Goal: Task Accomplishment & Management: Manage account settings

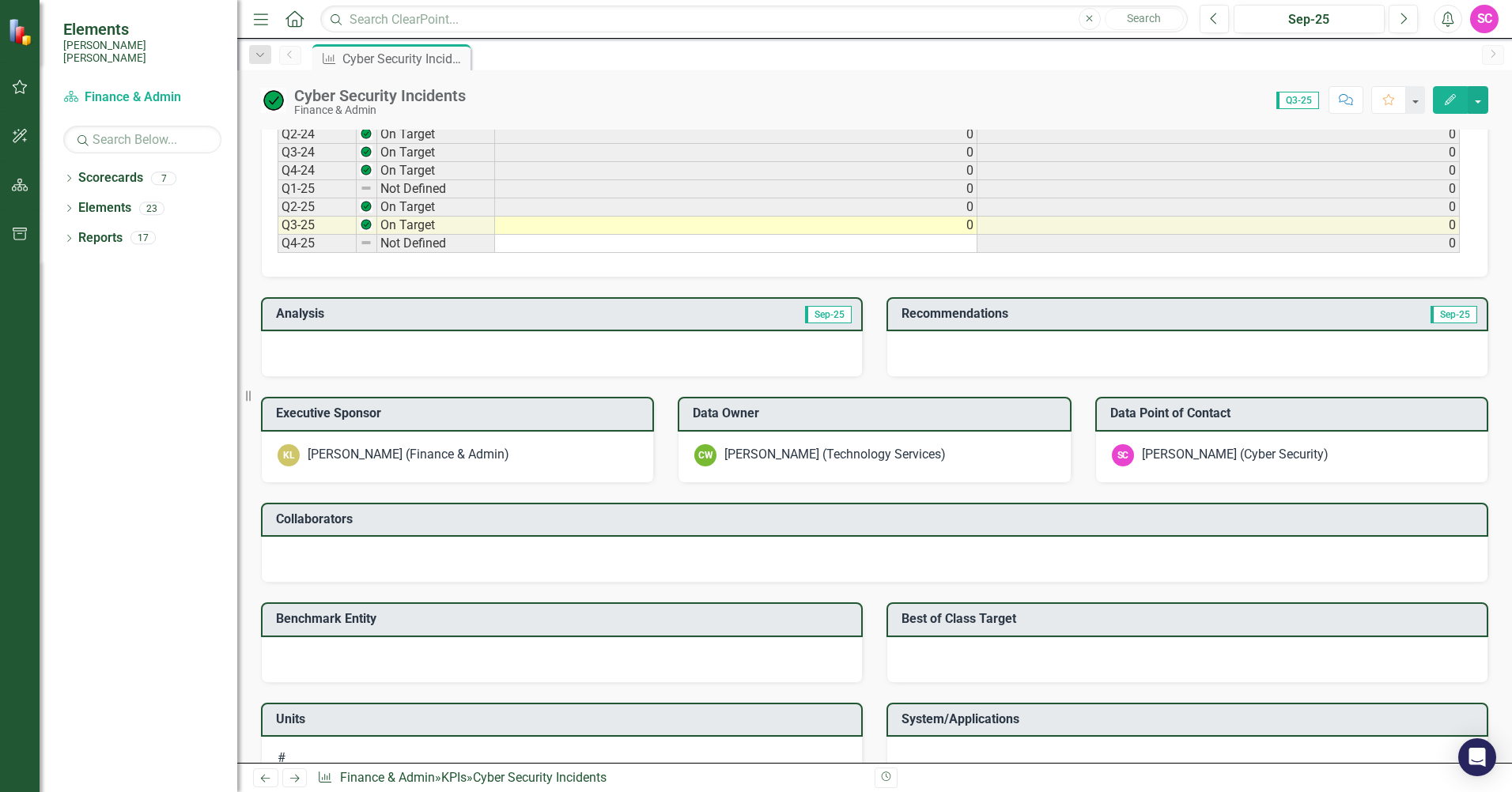
scroll to position [790, 0]
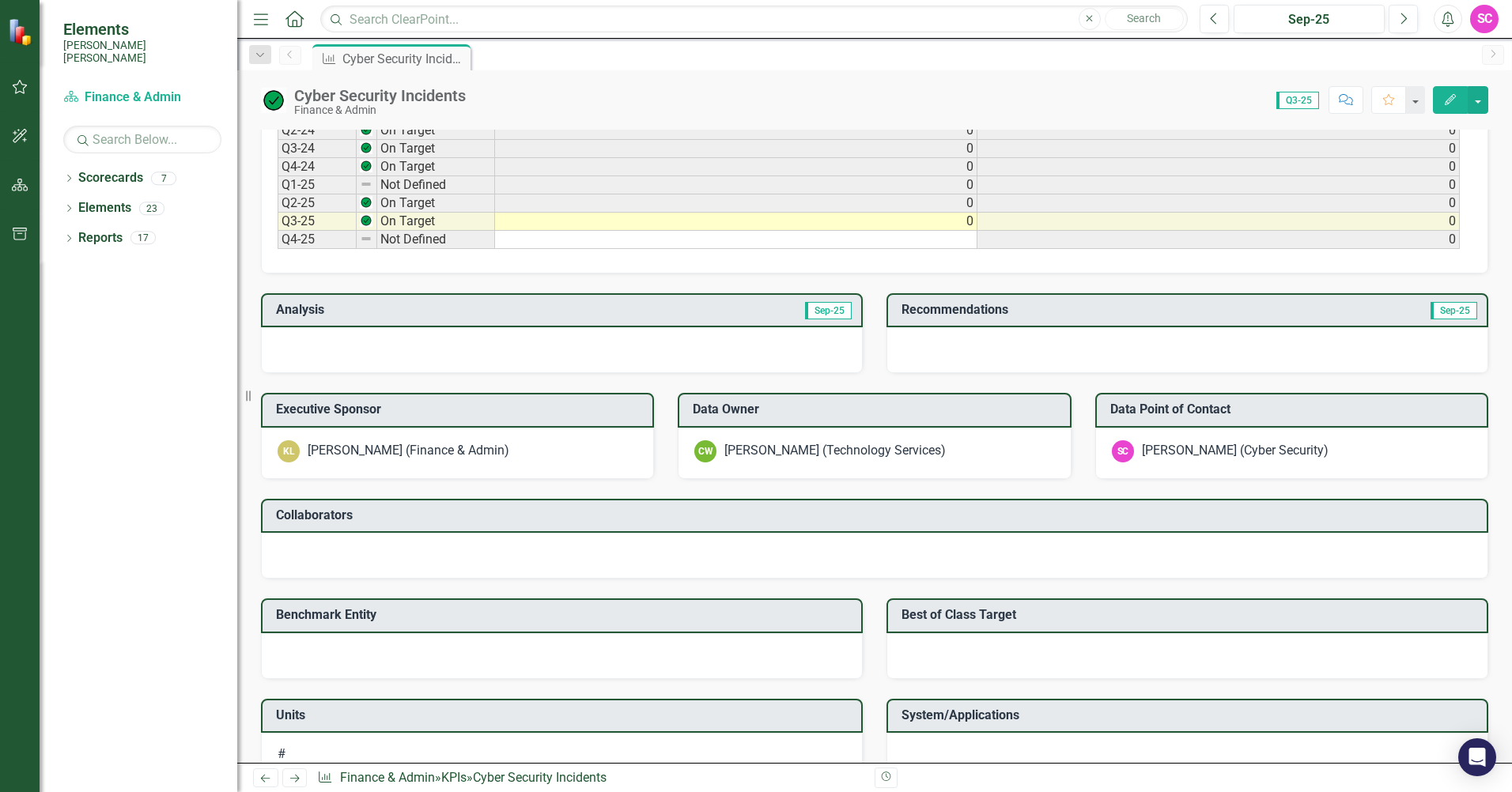
click at [643, 658] on div at bounding box center [562, 656] width 602 height 46
click at [1450, 94] on icon "Edit" at bounding box center [1450, 99] width 14 height 11
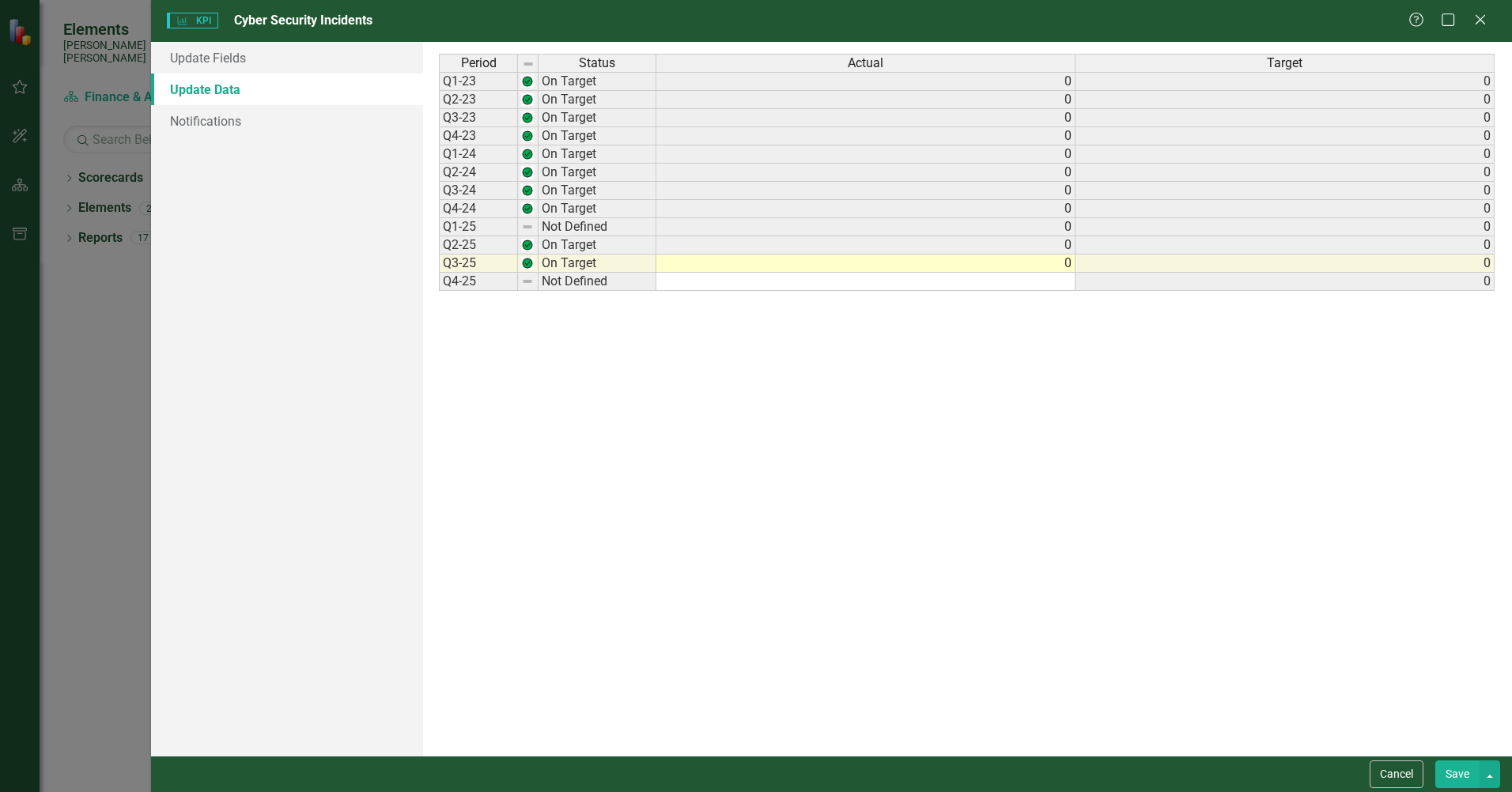
scroll to position [0, 0]
click at [244, 56] on link "Update Fields" at bounding box center [287, 57] width 272 height 31
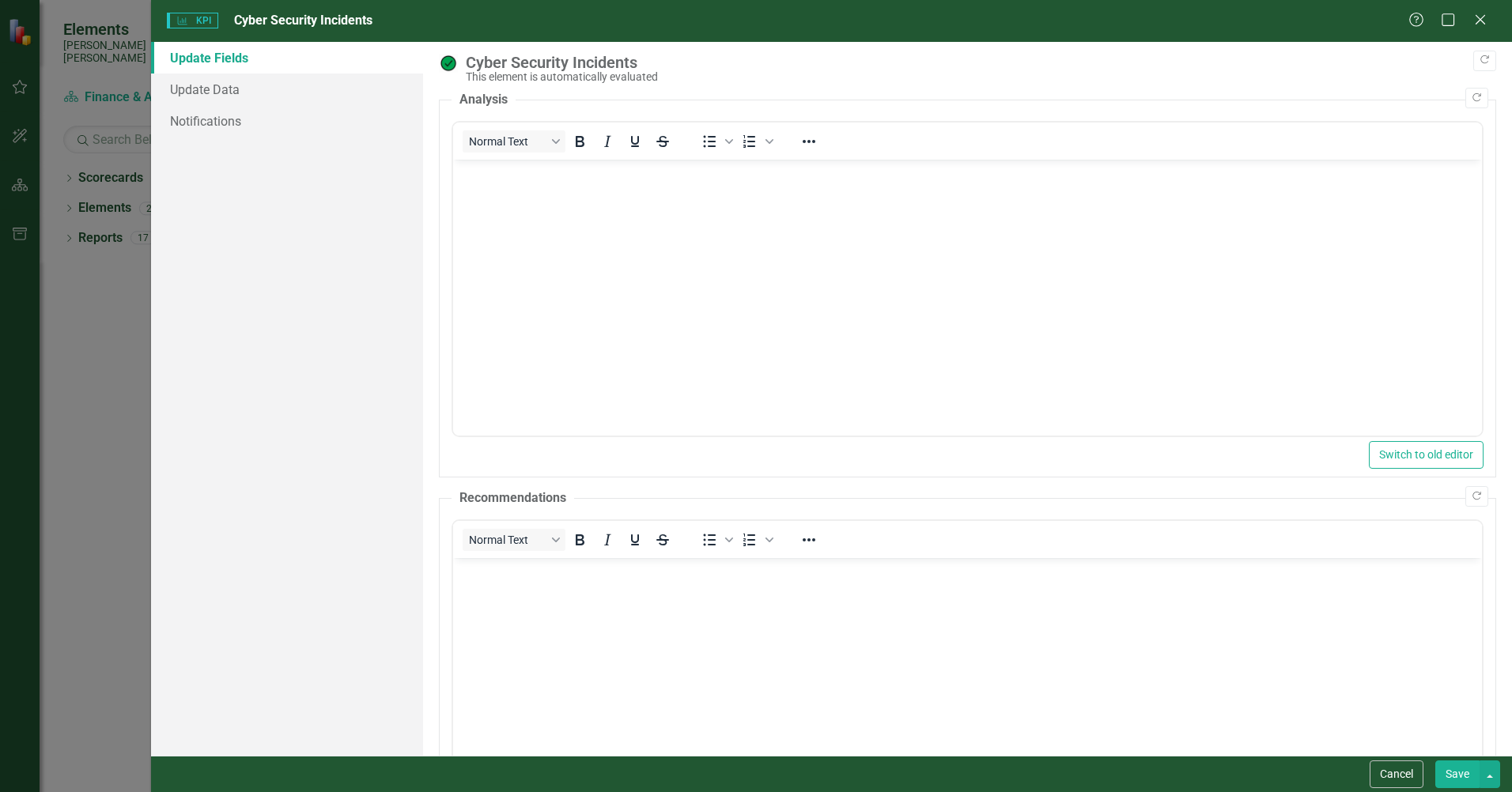
click at [764, 243] on body "Rich Text Area. Press ALT-0 for help." at bounding box center [967, 278] width 1029 height 237
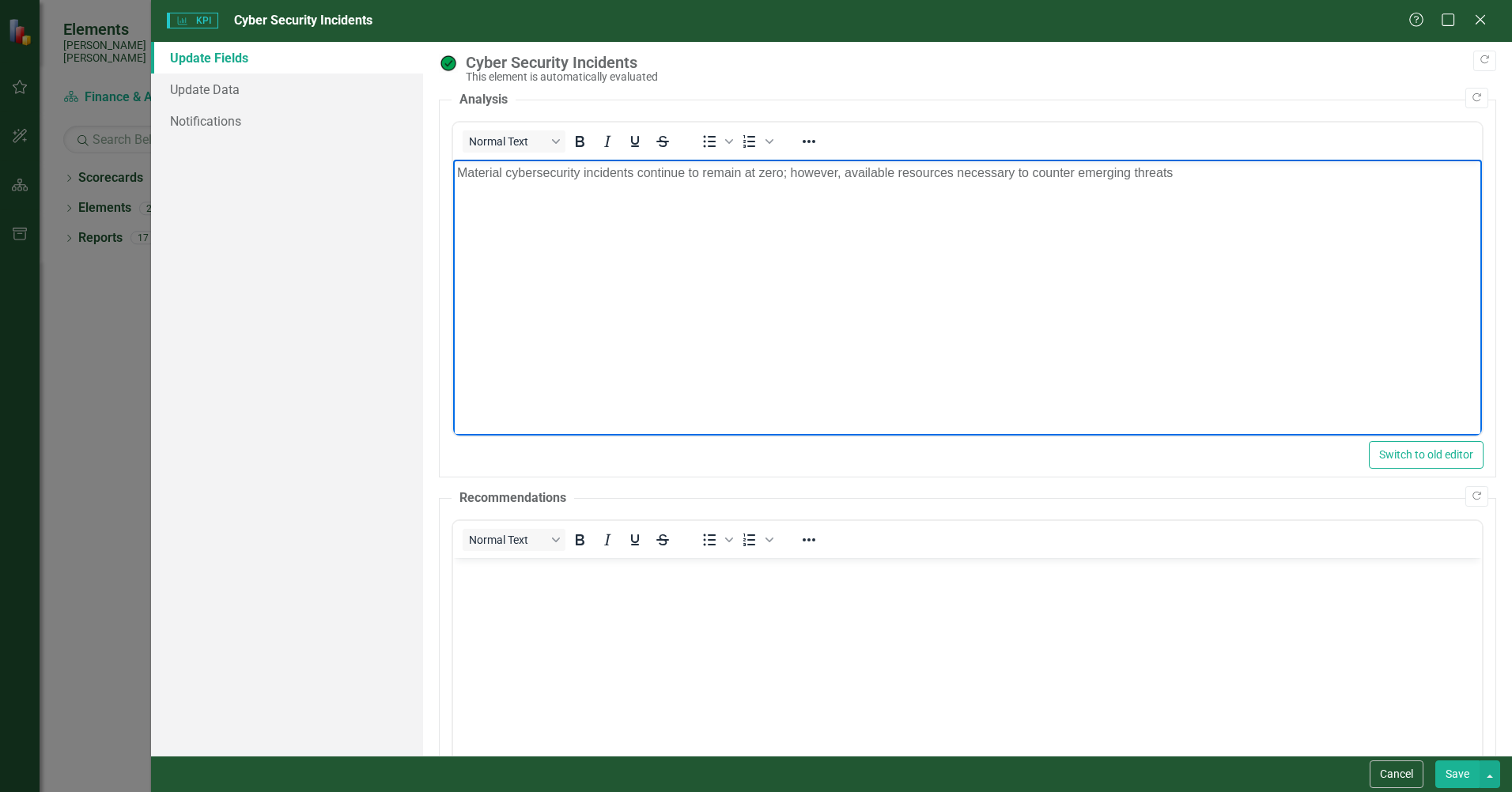
click at [843, 173] on p "Material cybersecurity incidents continue to remain at zero; however, available…" at bounding box center [967, 173] width 1021 height 19
click at [1339, 183] on body "Material cybersecurity incidents continue to remain at zero; however, challenge…" at bounding box center [967, 278] width 1029 height 237
click at [1312, 174] on p "Material cybersecurity incidents continue to remain at zero; however, challenge…" at bounding box center [967, 173] width 1021 height 19
drag, startPoint x: 1306, startPoint y: 173, endPoint x: 458, endPoint y: 177, distance: 848.0
click at [458, 177] on p "Material cybersecurity incidents continue to remain at zero; however, challenge…" at bounding box center [967, 173] width 1021 height 19
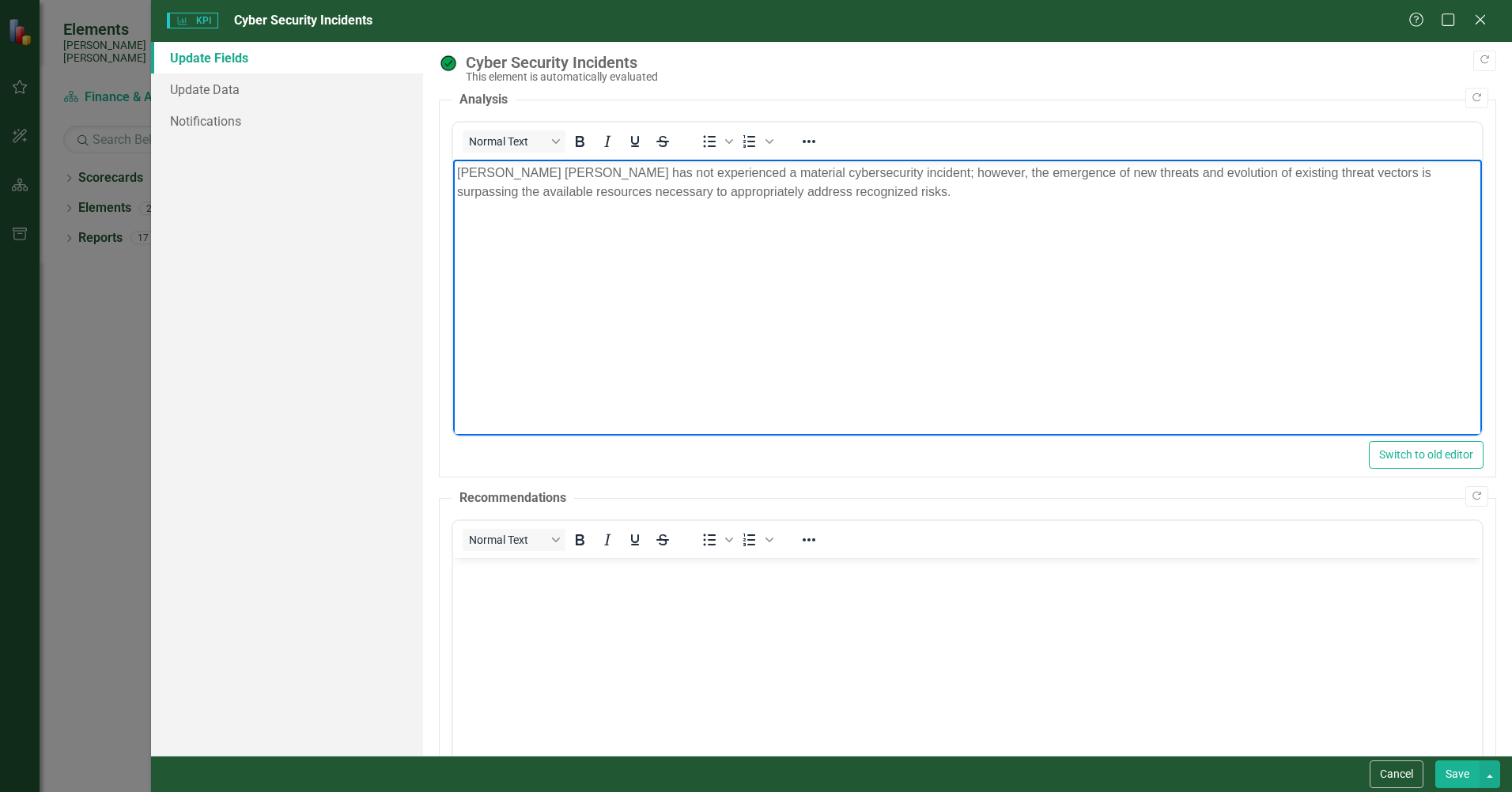
click at [670, 653] on body "Rich Text Area. Press ALT-0 for help." at bounding box center [967, 676] width 1029 height 237
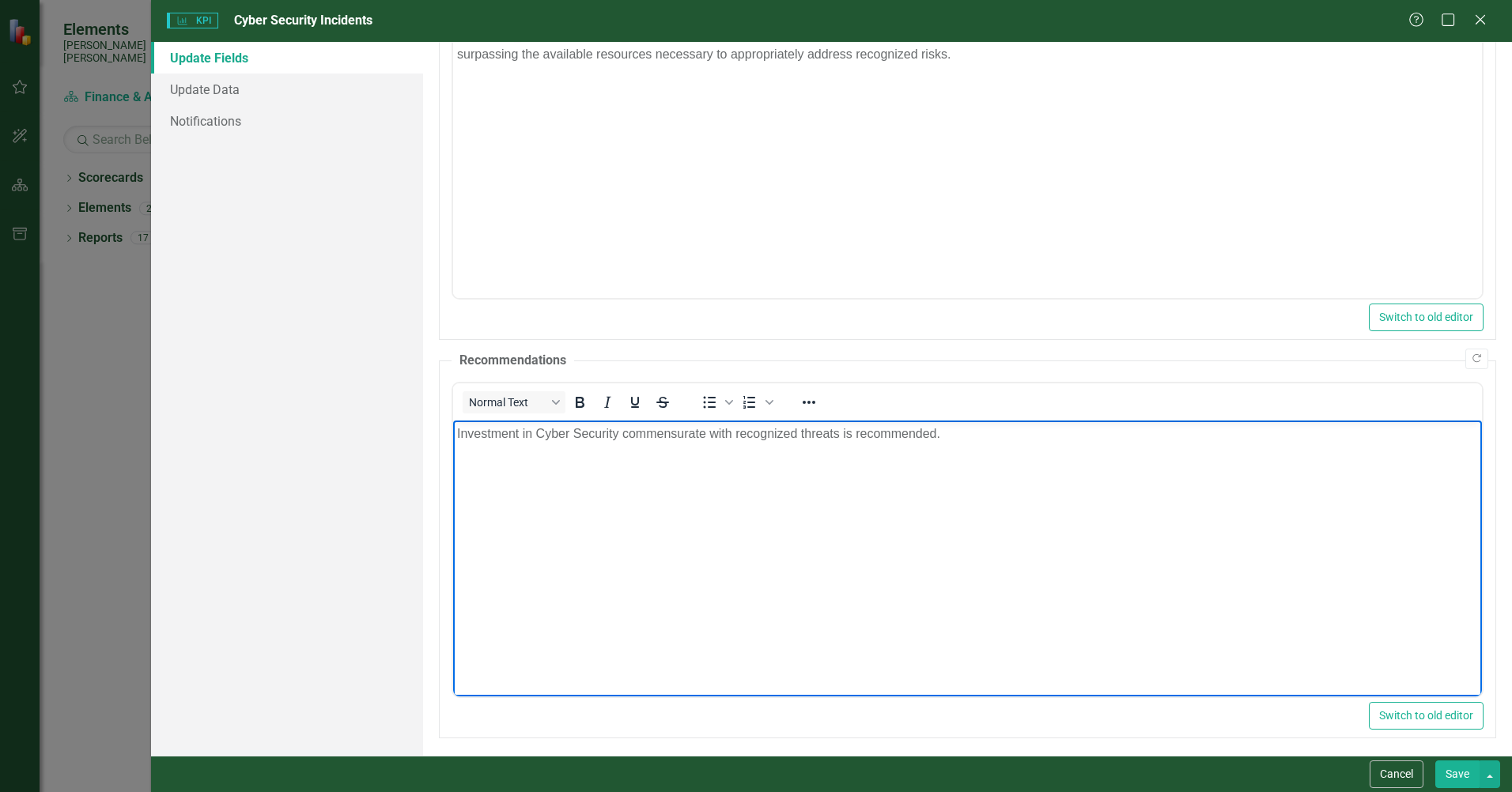
scroll to position [144, 0]
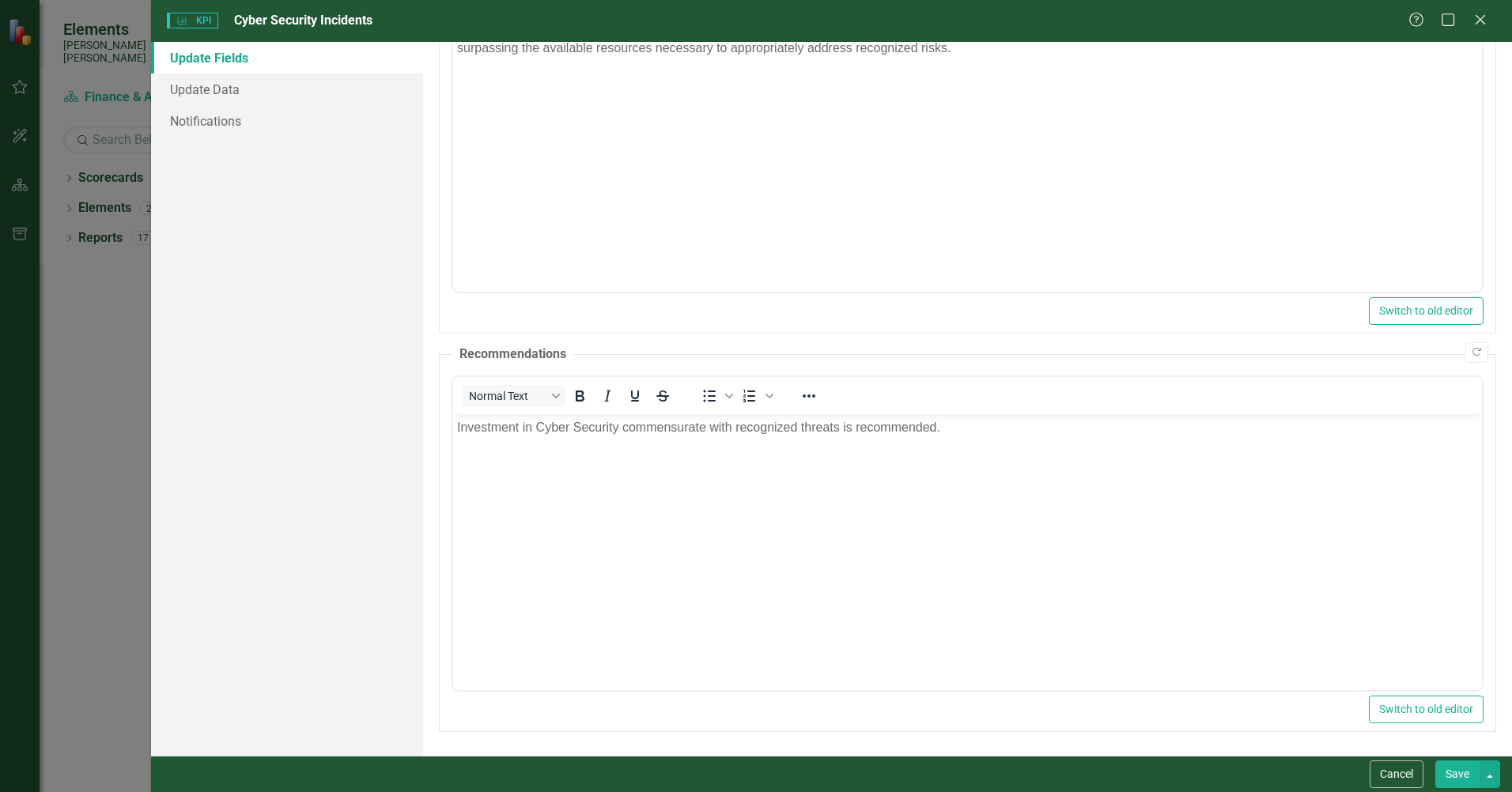
click at [1447, 777] on button "Save" at bounding box center [1456, 775] width 44 height 28
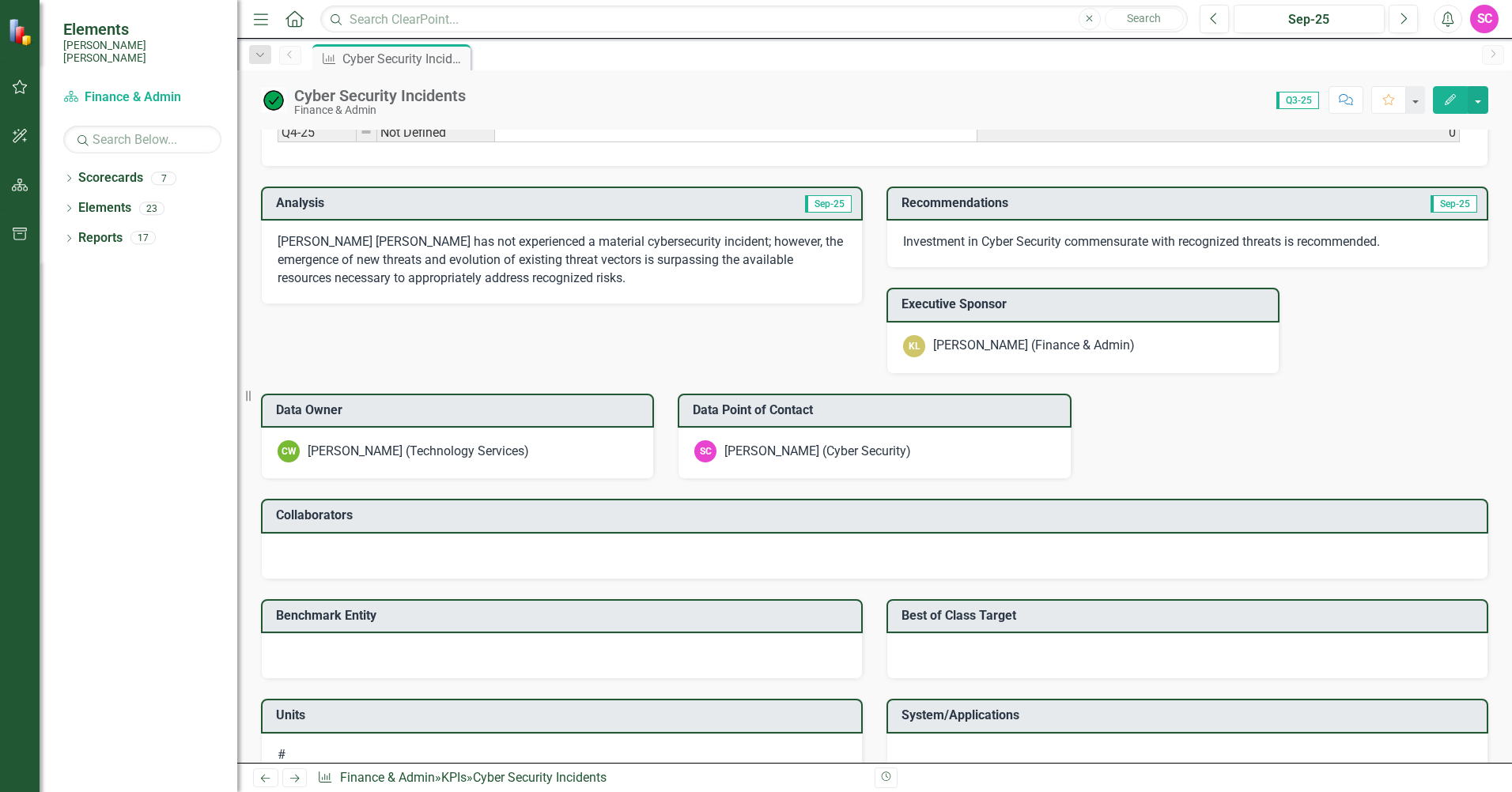
scroll to position [873, 0]
